Goal: Task Accomplishment & Management: Use online tool/utility

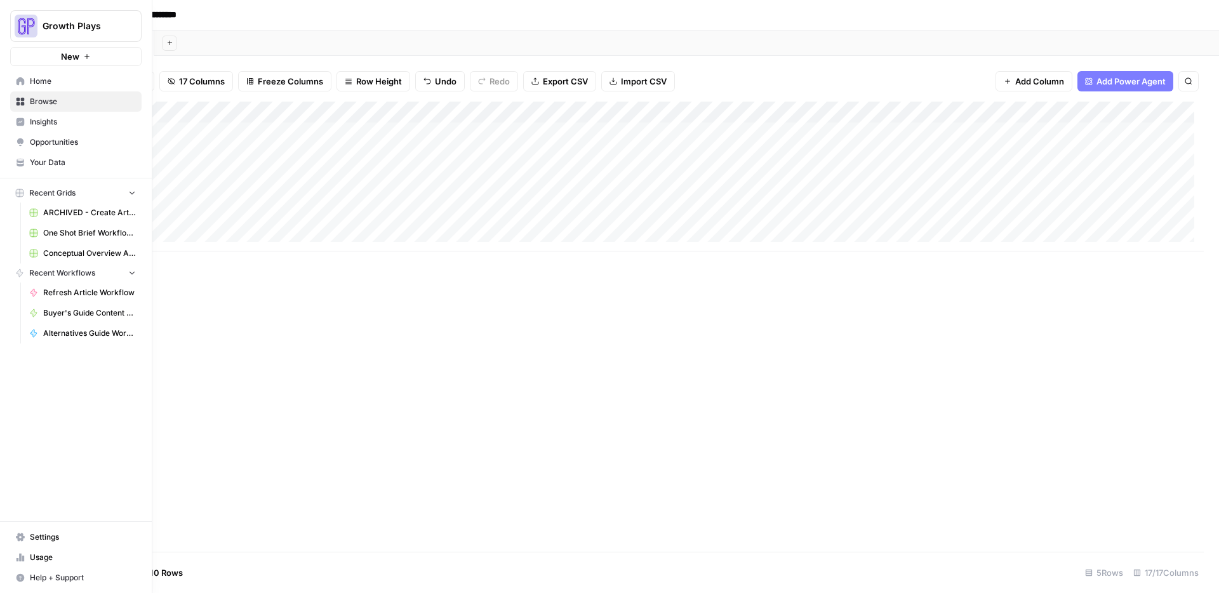
scroll to position [0, 593]
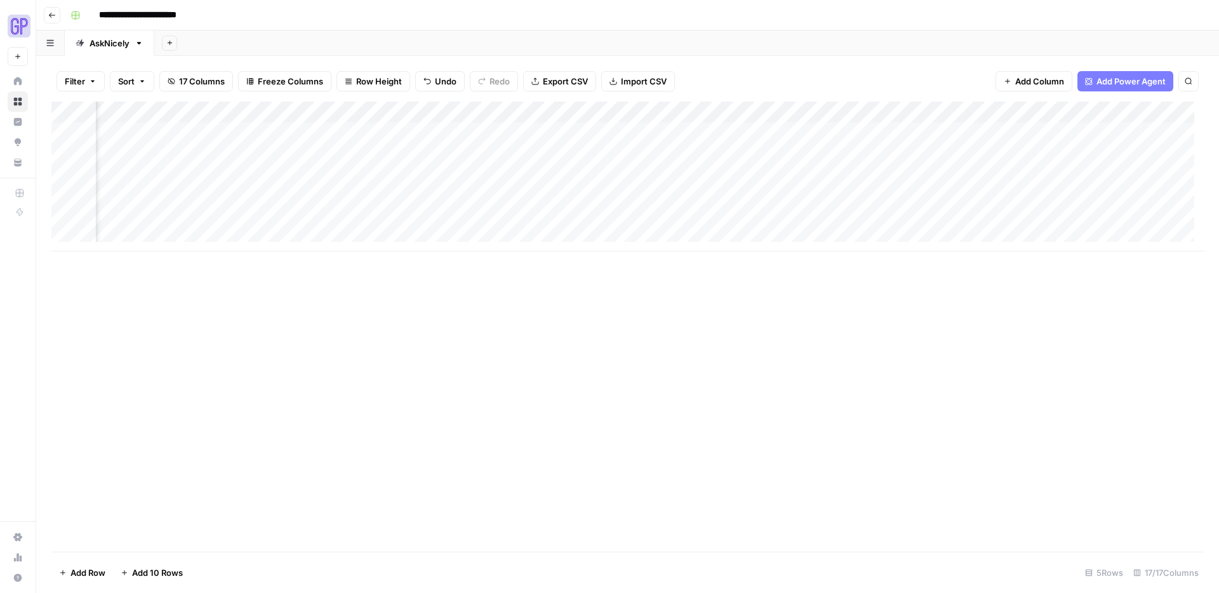
click at [57, 10] on button "Go back" at bounding box center [52, 15] width 17 height 17
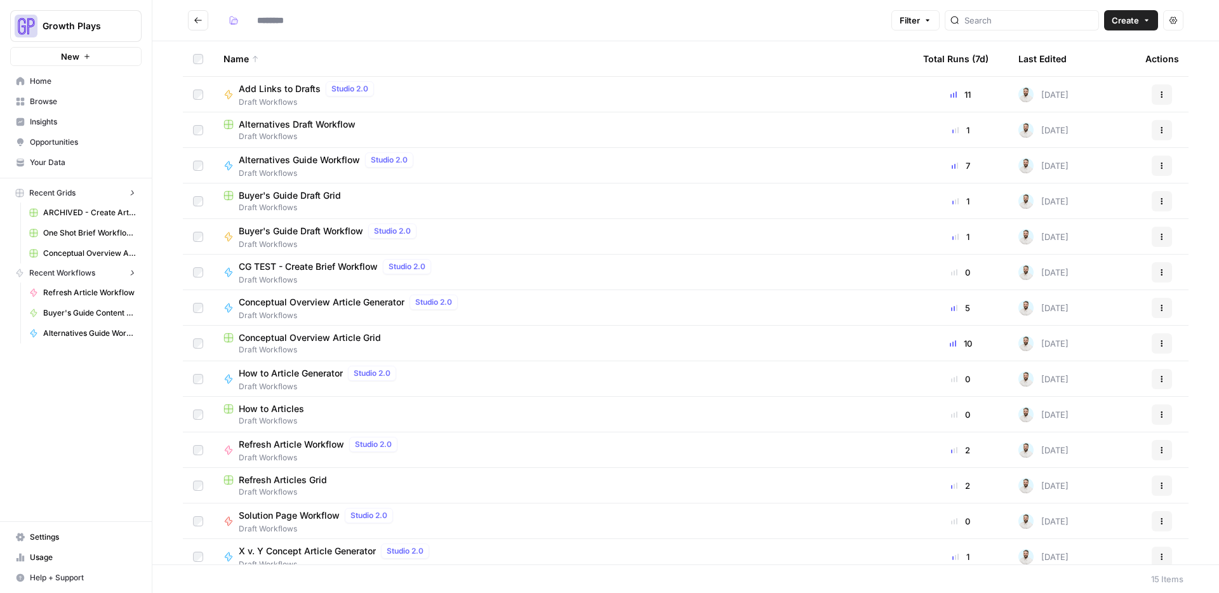
type input "**********"
click at [295, 128] on span "Alternatives Draft Workflow" at bounding box center [297, 124] width 117 height 13
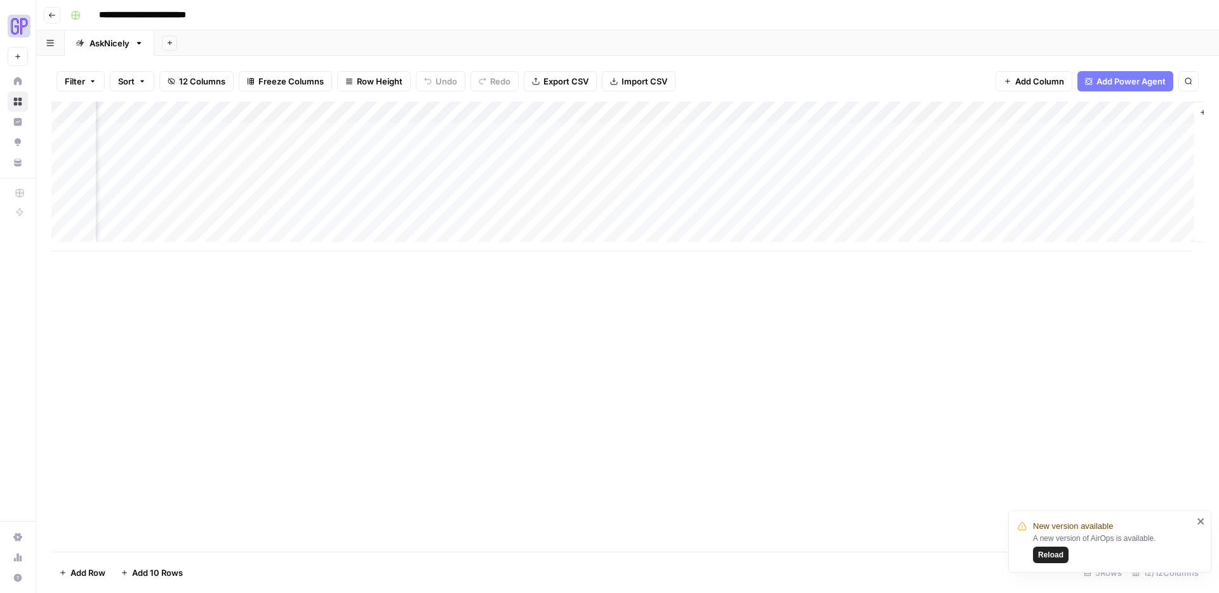
scroll to position [0, 950]
click at [1107, 133] on div "Add Column" at bounding box center [627, 177] width 1152 height 150
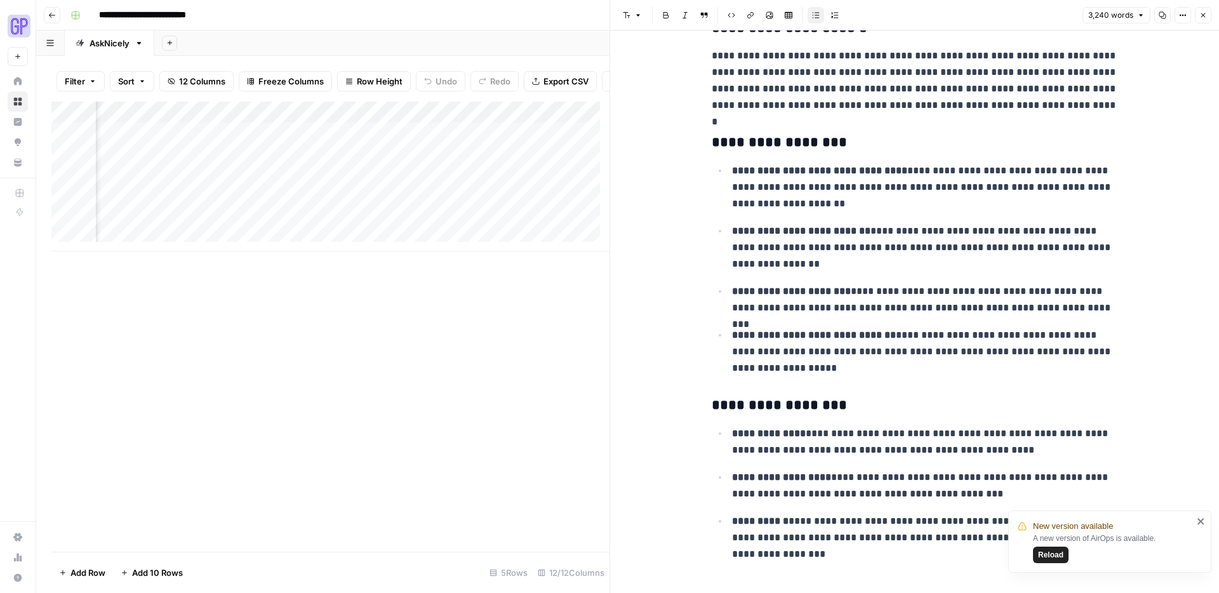
scroll to position [8988, 0]
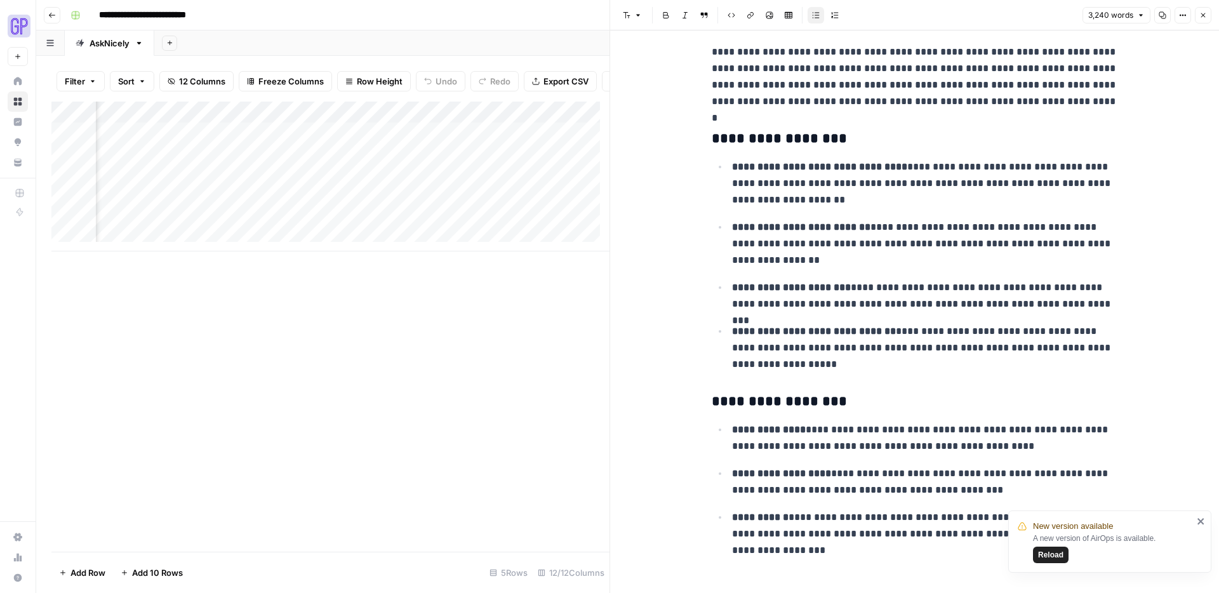
click at [1197, 518] on icon "close" at bounding box center [1201, 521] width 9 height 10
click at [1205, 17] on icon "button" at bounding box center [1203, 15] width 8 height 8
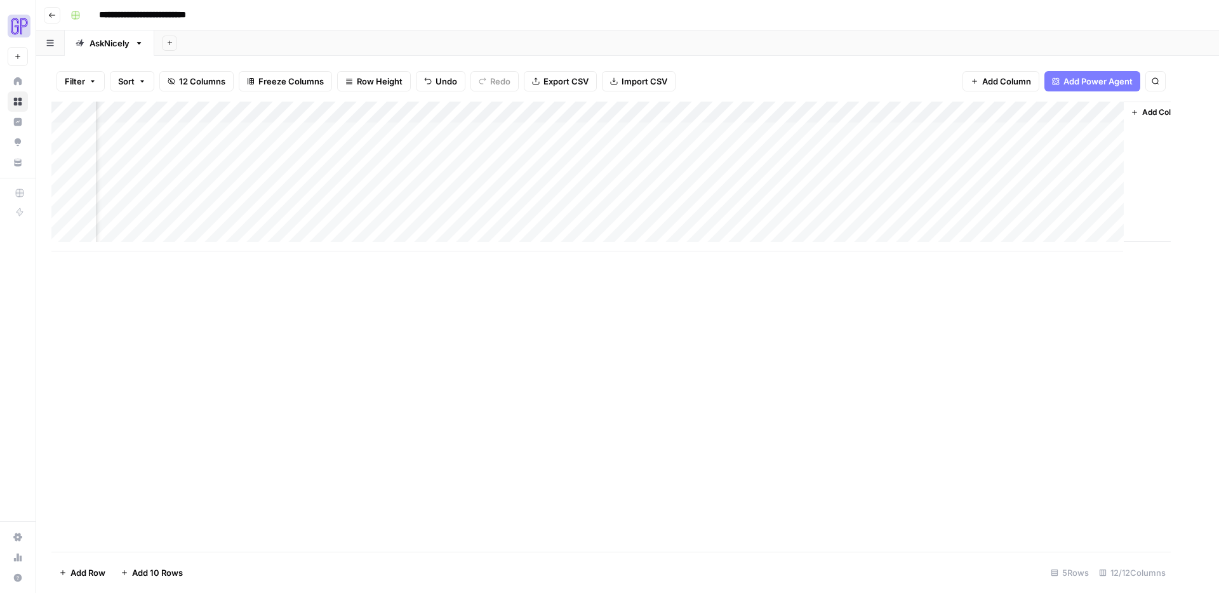
scroll to position [0, 935]
click at [769, 133] on div "Add Column" at bounding box center [627, 177] width 1152 height 150
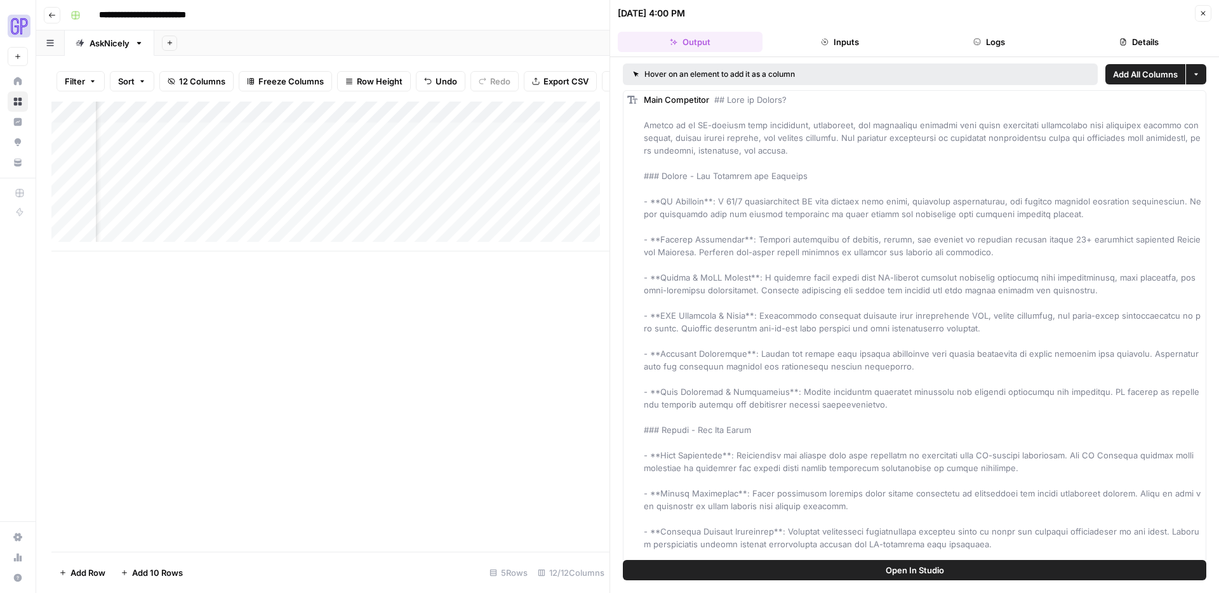
click at [1201, 17] on icon "button" at bounding box center [1203, 14] width 8 height 8
